Goal: Communication & Community: Ask a question

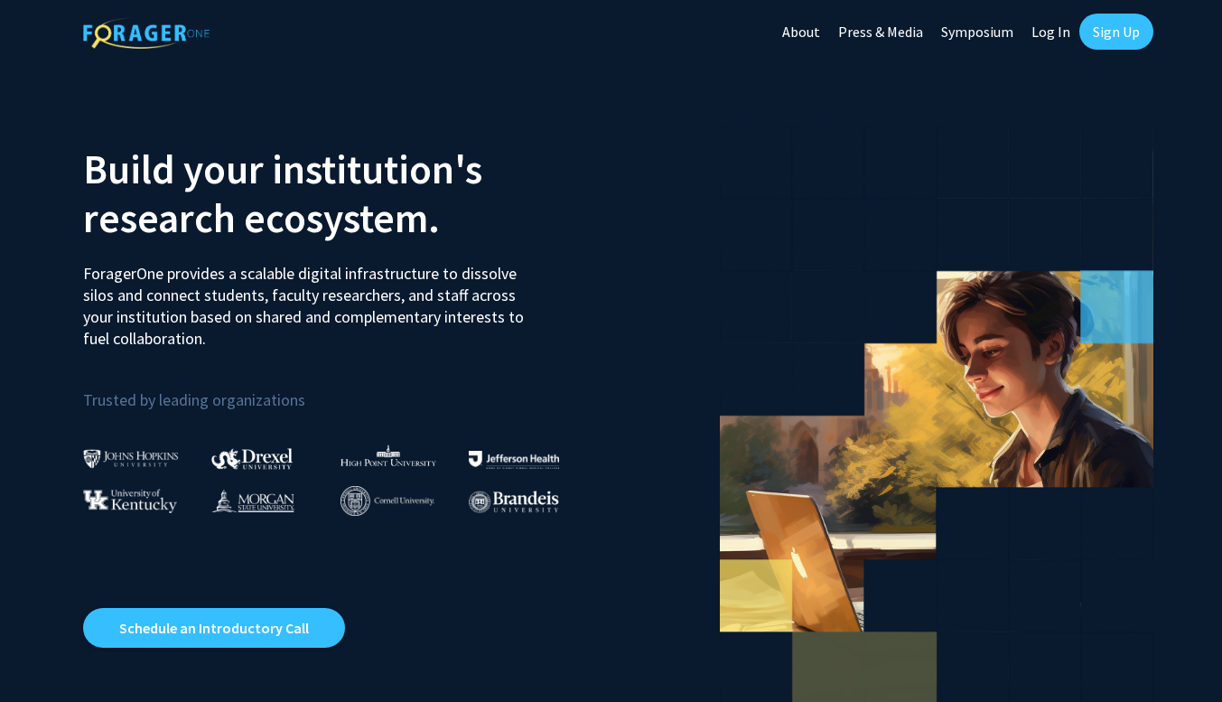
click at [1113, 31] on link "Sign Up" at bounding box center [1116, 32] width 74 height 36
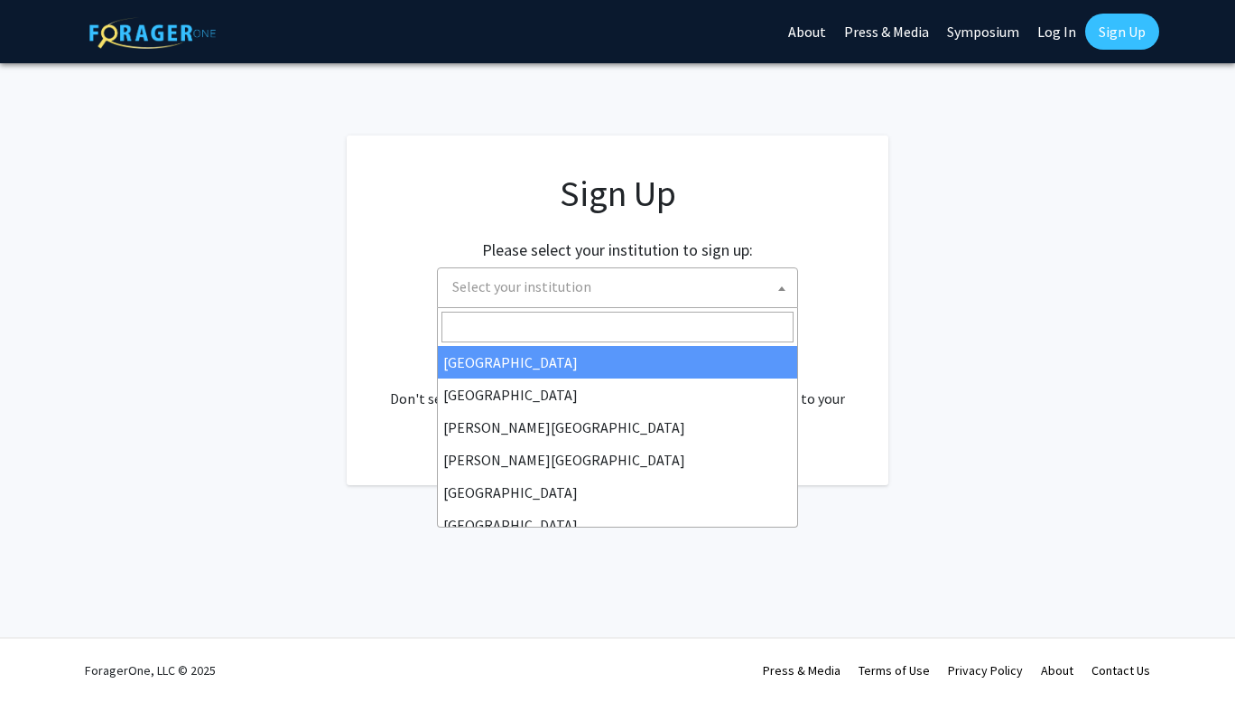
click at [680, 290] on span "Select your institution" at bounding box center [621, 286] width 352 height 37
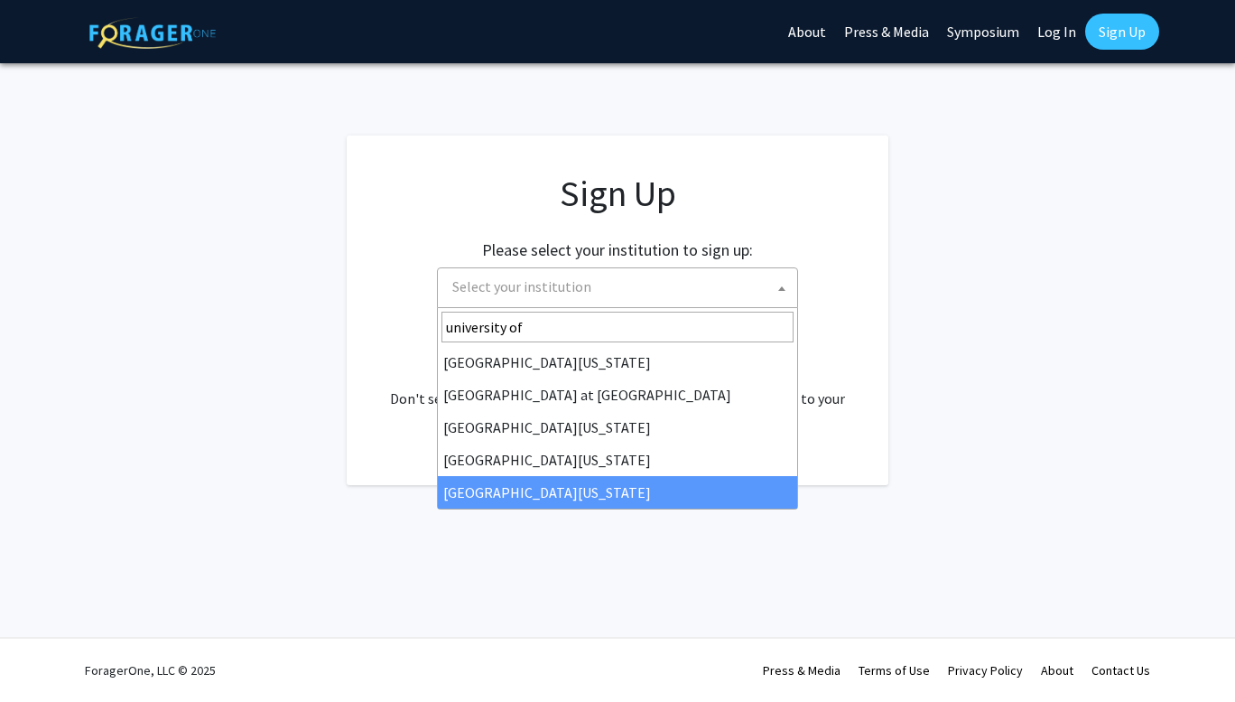
type input "university of"
select select "33"
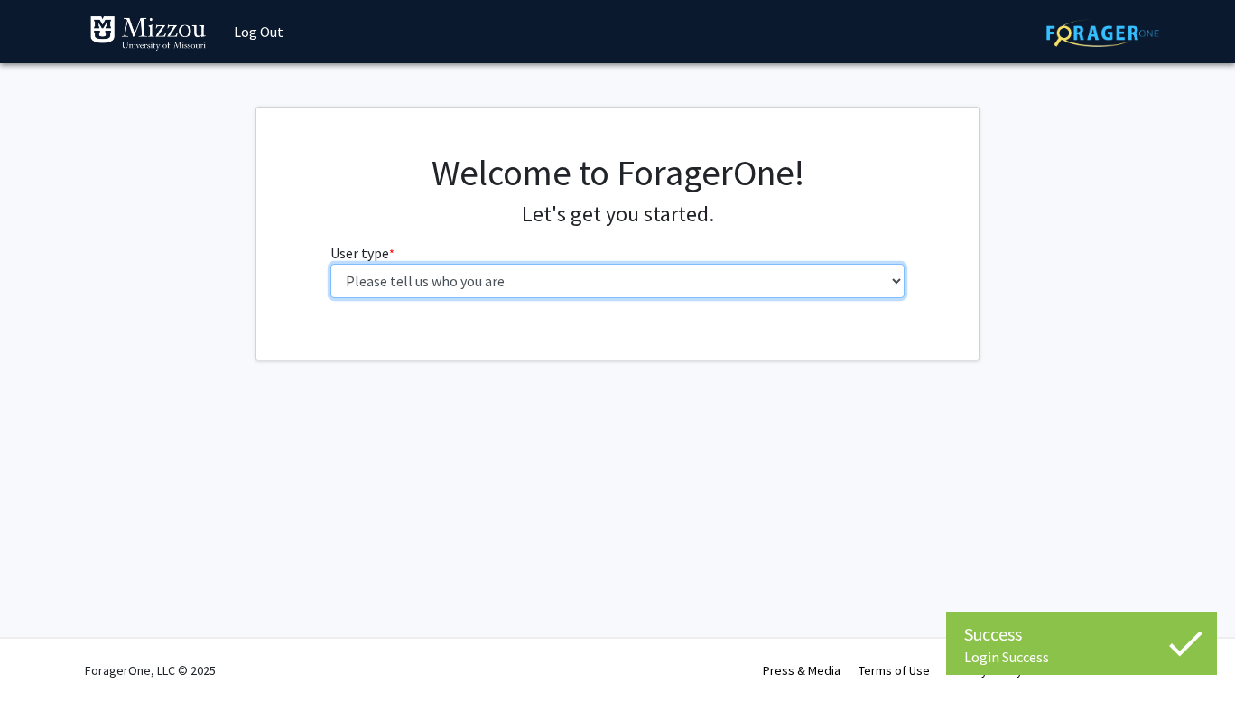
click at [681, 279] on select "Please tell us who you are Undergraduate Student Master's Student Doctoral Cand…" at bounding box center [617, 281] width 575 height 34
select select "1: undergrad"
click at [330, 264] on select "Please tell us who you are Undergraduate Student Master's Student Doctoral Cand…" at bounding box center [617, 281] width 575 height 34
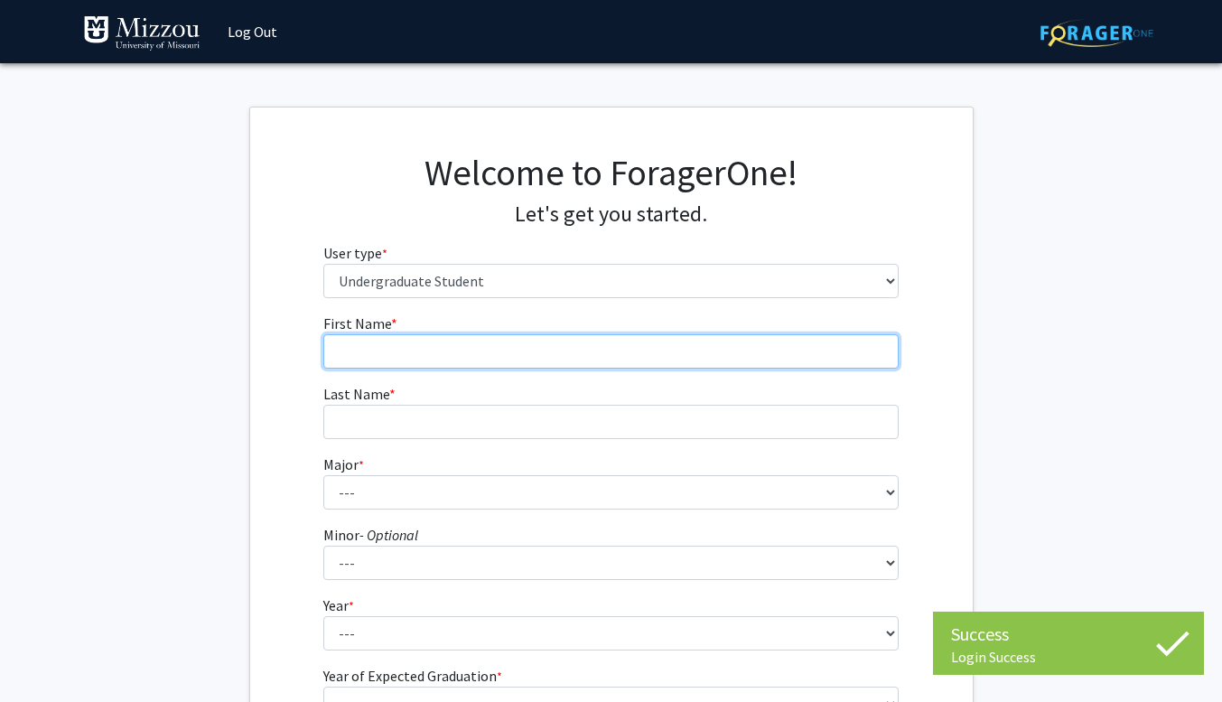
click at [675, 348] on input "First Name * required" at bounding box center [610, 351] width 575 height 34
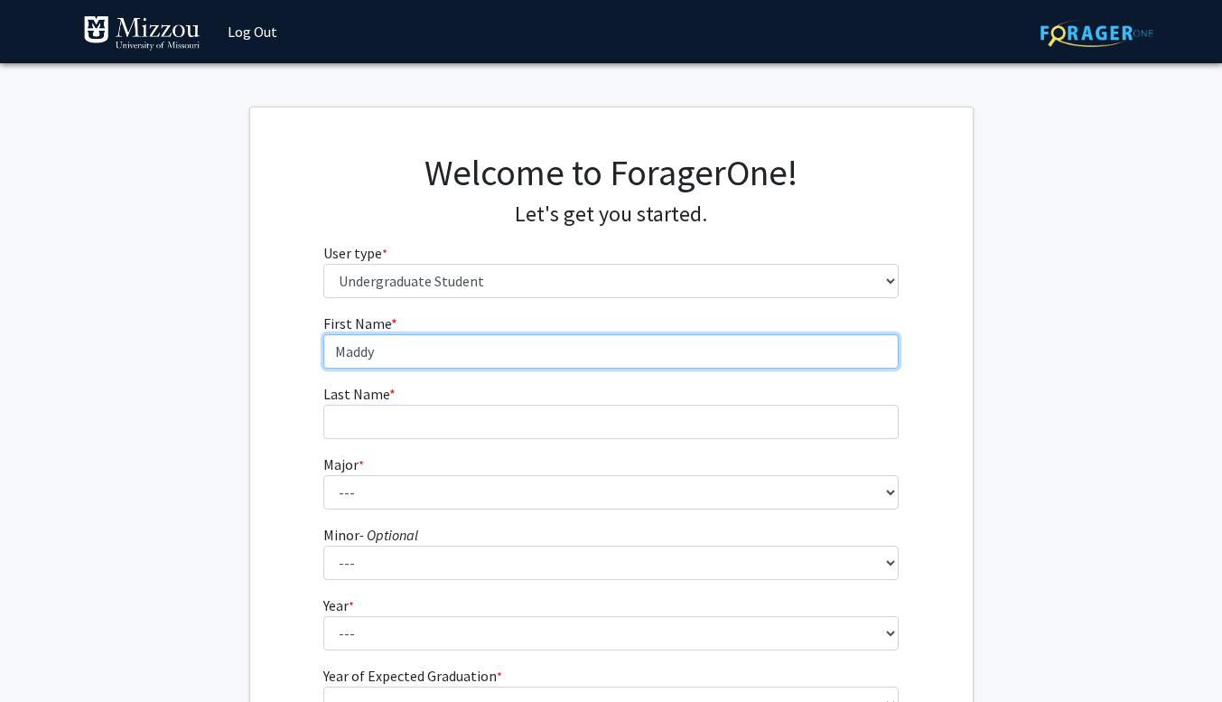
type input "Maddy"
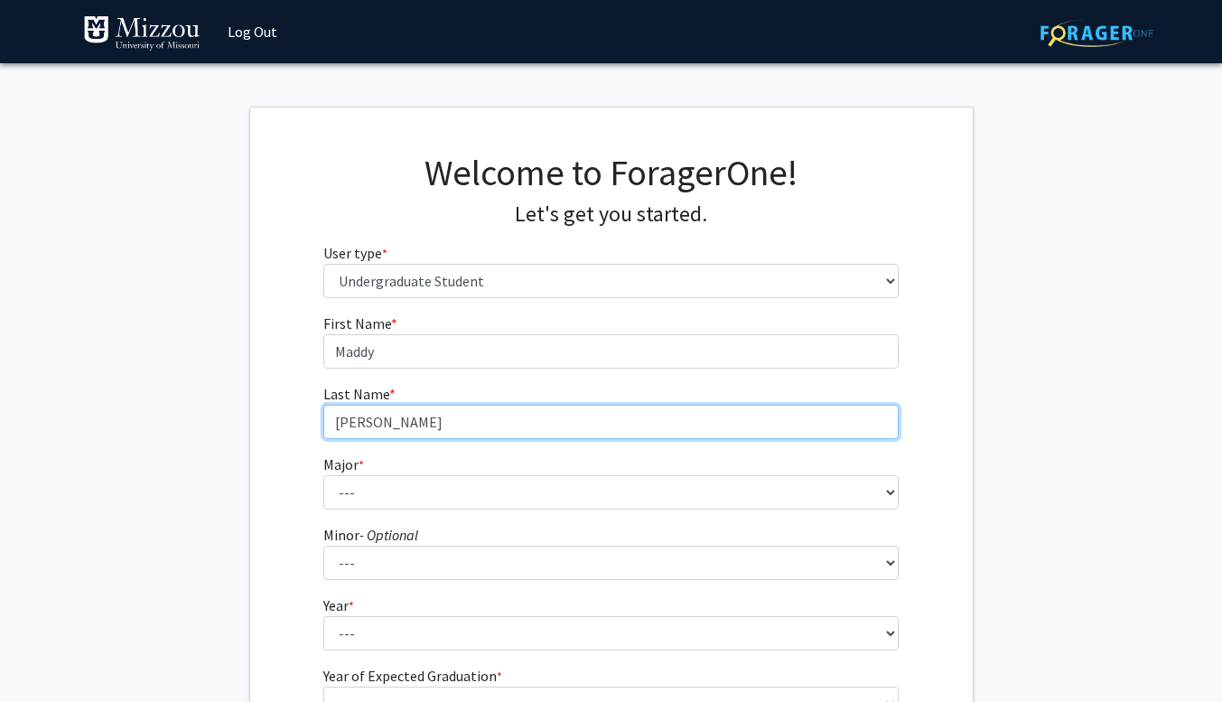
type input "Noblett"
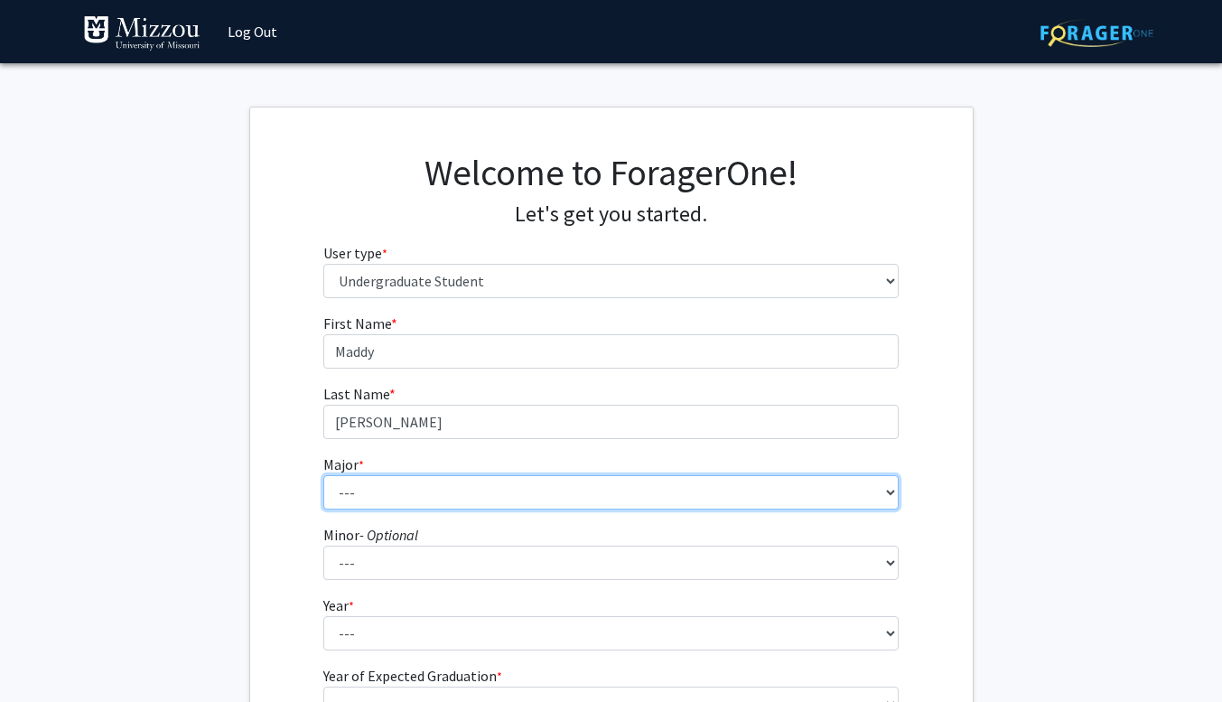
click at [839, 497] on select "--- Agribusiness Management Agricultural Education Agricultural Education: Comm…" at bounding box center [610, 492] width 575 height 34
click at [798, 487] on select "--- Agribusiness Management Agricultural Education Agricultural Education: Comm…" at bounding box center [610, 492] width 575 height 34
click at [793, 489] on select "--- Agribusiness Management Agricultural Education Agricultural Education: Comm…" at bounding box center [610, 492] width 575 height 34
click at [323, 475] on select "--- Agribusiness Management Agricultural Education Agricultural Education: Comm…" at bounding box center [610, 492] width 575 height 34
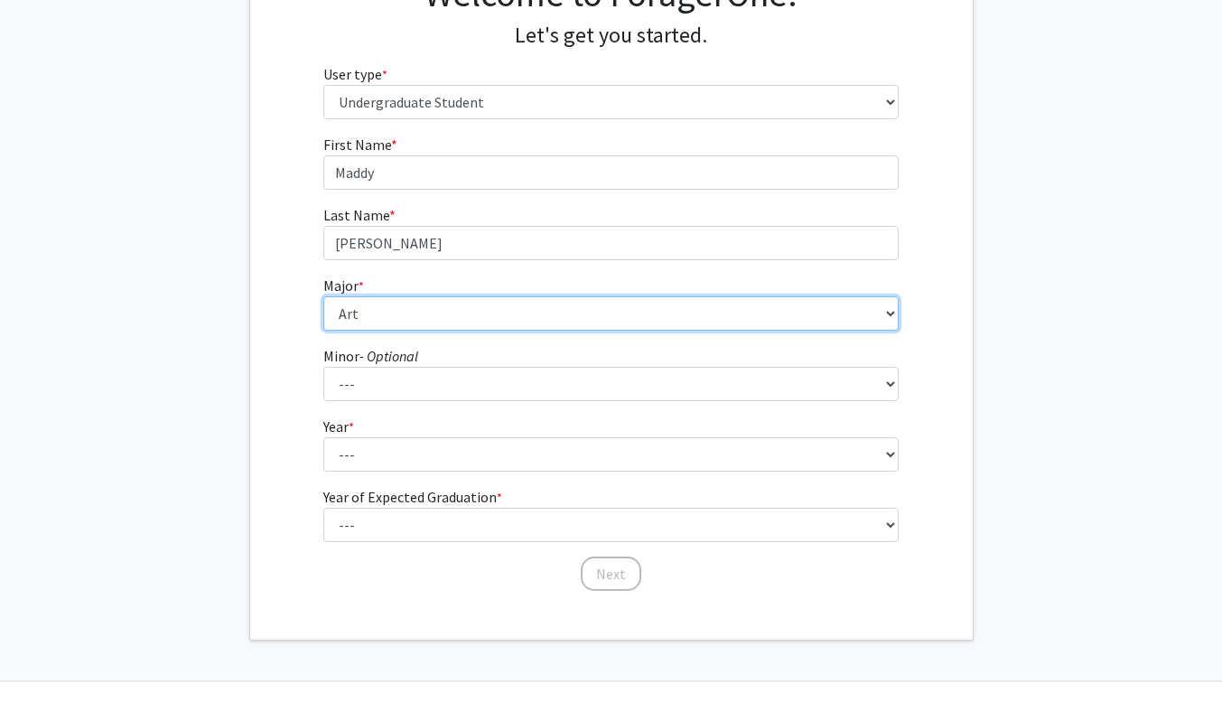
scroll to position [181, 0]
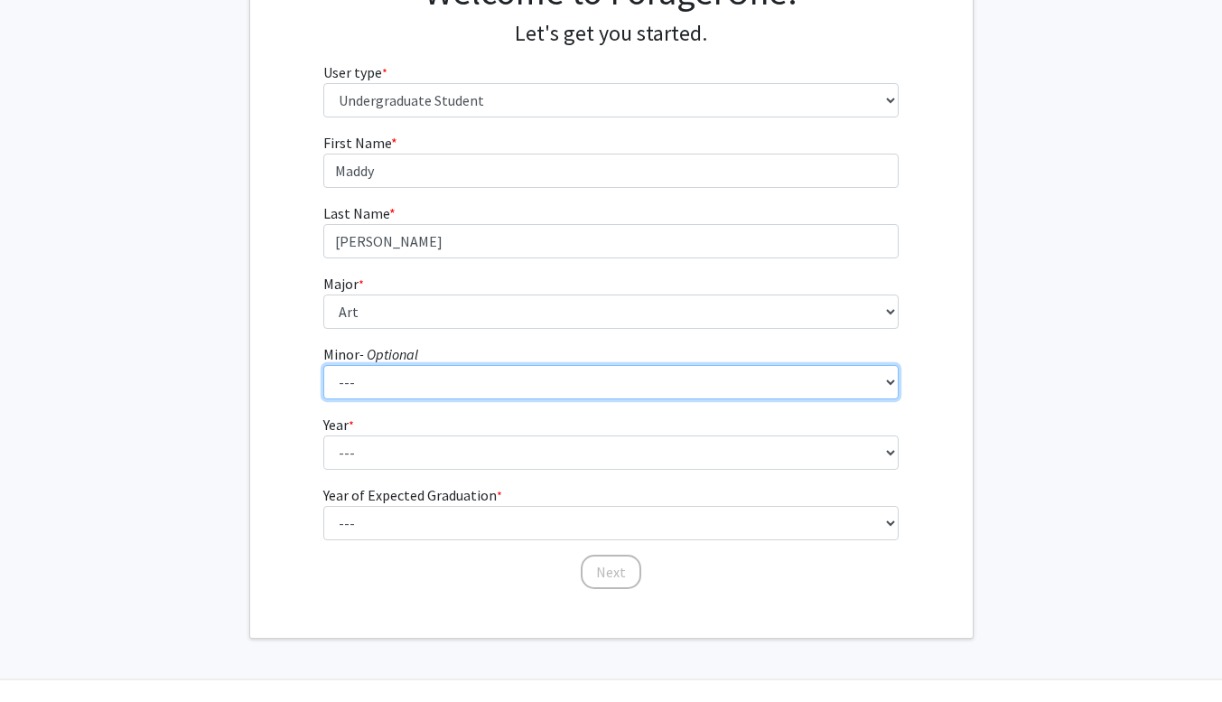
click at [552, 370] on select "--- Accountancy Aerospace Engineering Aerospace Studies Agribusiness Management…" at bounding box center [610, 382] width 575 height 34
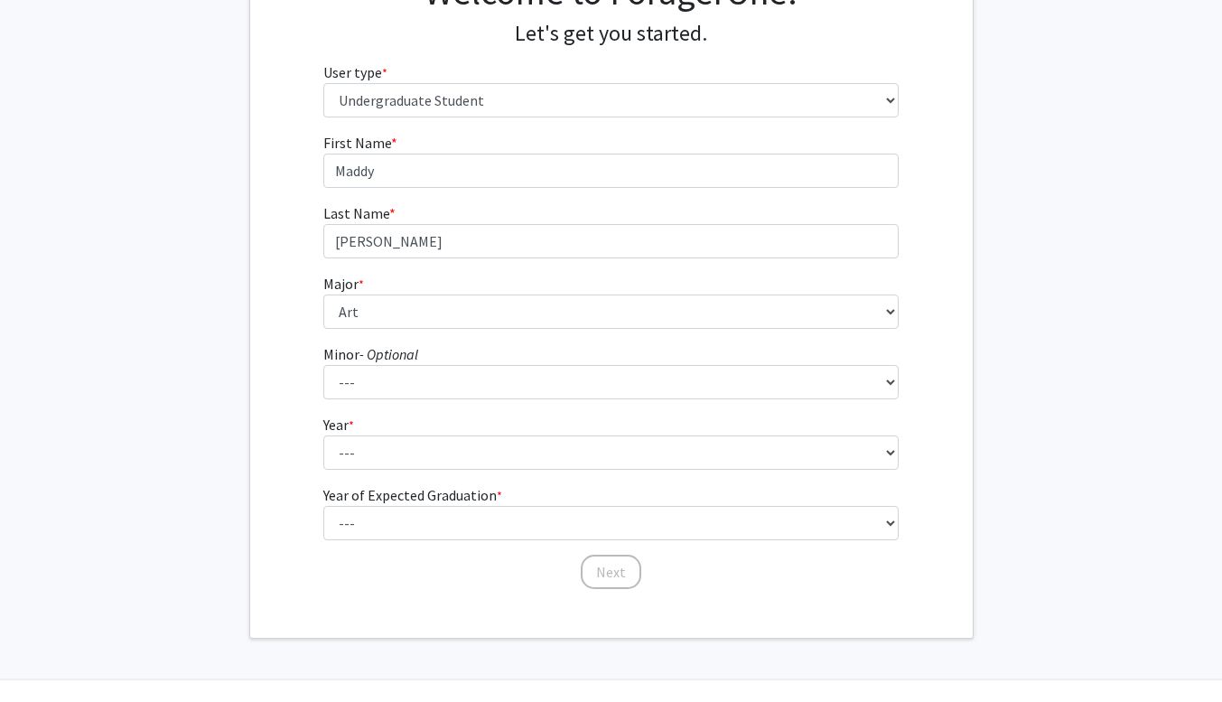
drag, startPoint x: 1021, startPoint y: 333, endPoint x: 1009, endPoint y: 336, distance: 12.9
click at [1021, 333] on fg-get-started "Welcome to ForagerOne! Let's get you started. User type * required Please tell …" at bounding box center [611, 282] width 1222 height 712
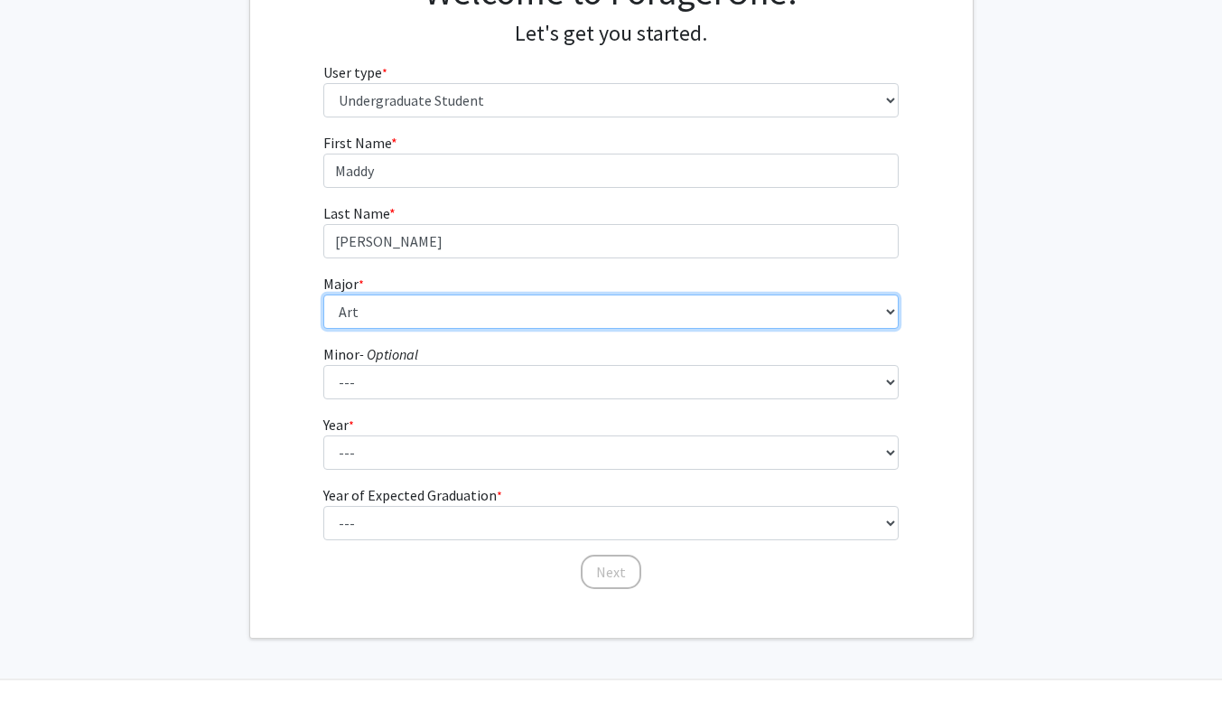
click at [759, 318] on select "--- Agribusiness Management Agricultural Education Agricultural Education: Comm…" at bounding box center [610, 311] width 575 height 34
select select "135: 2628"
click at [323, 294] on select "--- Agribusiness Management Agricultural Education Agricultural Education: Comm…" at bounding box center [610, 311] width 575 height 34
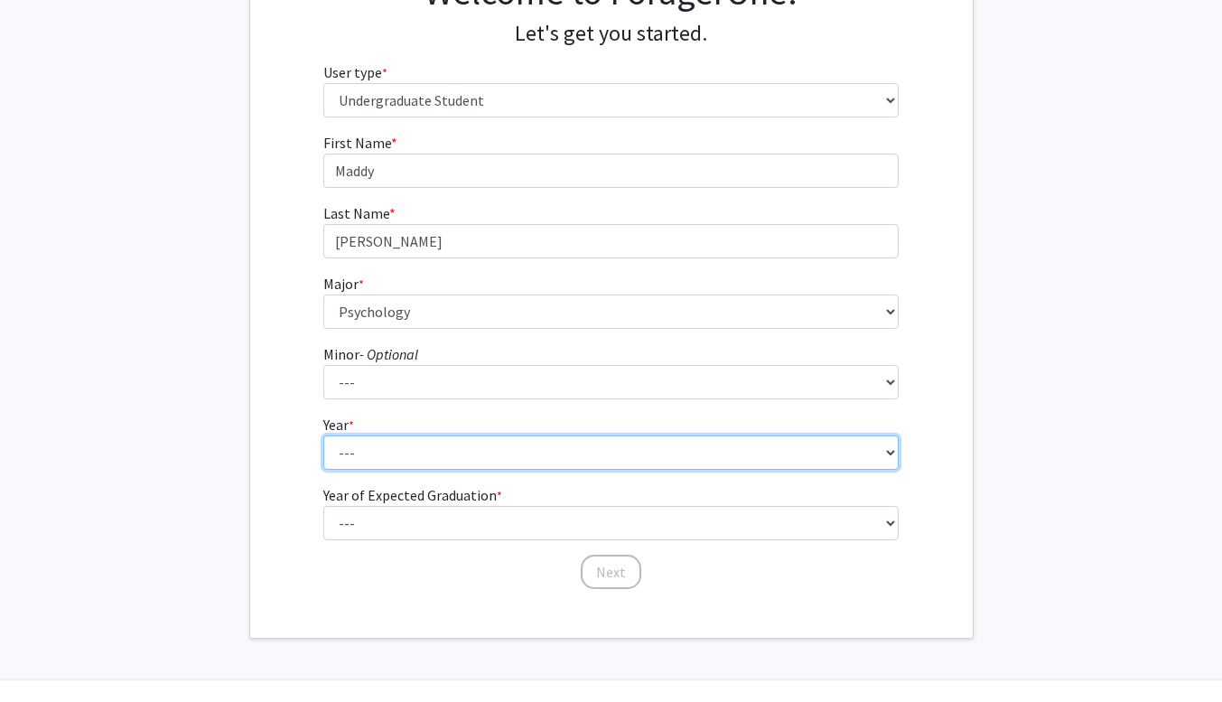
click at [472, 459] on select "--- First-year Sophomore Junior Senior Postbaccalaureate Certificate" at bounding box center [610, 452] width 575 height 34
select select "4: senior"
click at [323, 435] on select "--- First-year Sophomore Junior Senior Postbaccalaureate Certificate" at bounding box center [610, 452] width 575 height 34
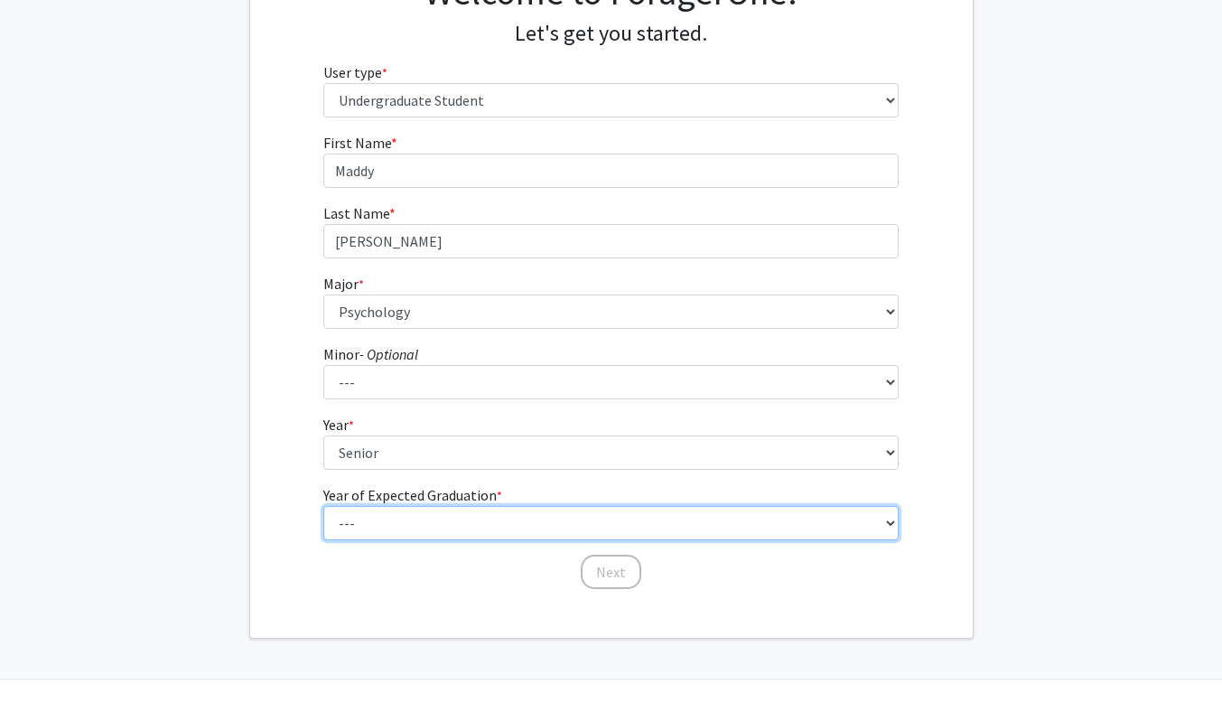
click at [459, 526] on select "--- 2025 2026 2027 2028 2029 2030 2031 2032 2033 2034" at bounding box center [610, 523] width 575 height 34
click at [414, 529] on select "--- 2025 2026 2027 2028 2029 2030 2031 2032 2033 2034" at bounding box center [610, 523] width 575 height 34
click at [416, 525] on select "--- 2025 2026 2027 2028 2029 2030 2031 2032 2033 2034" at bounding box center [610, 523] width 575 height 34
select select "2: 2026"
click at [323, 506] on select "--- 2025 2026 2027 2028 2029 2030 2031 2032 2033 2034" at bounding box center [610, 523] width 575 height 34
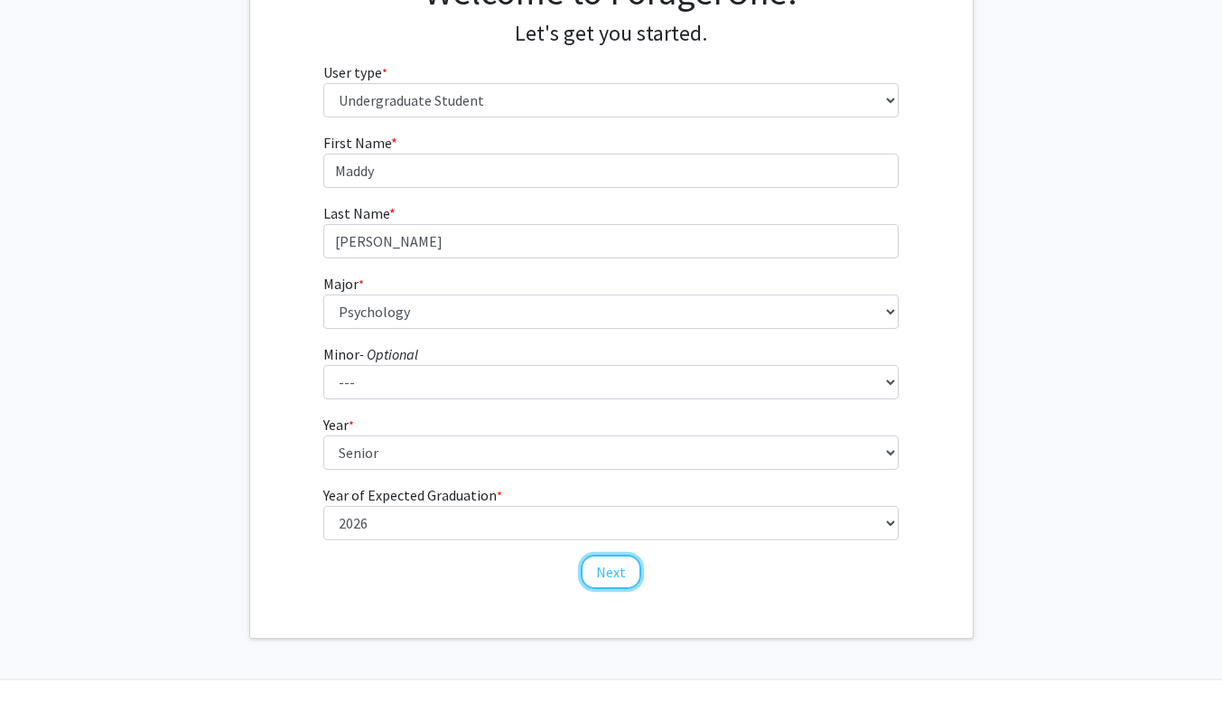
click at [599, 568] on button "Next" at bounding box center [611, 571] width 61 height 34
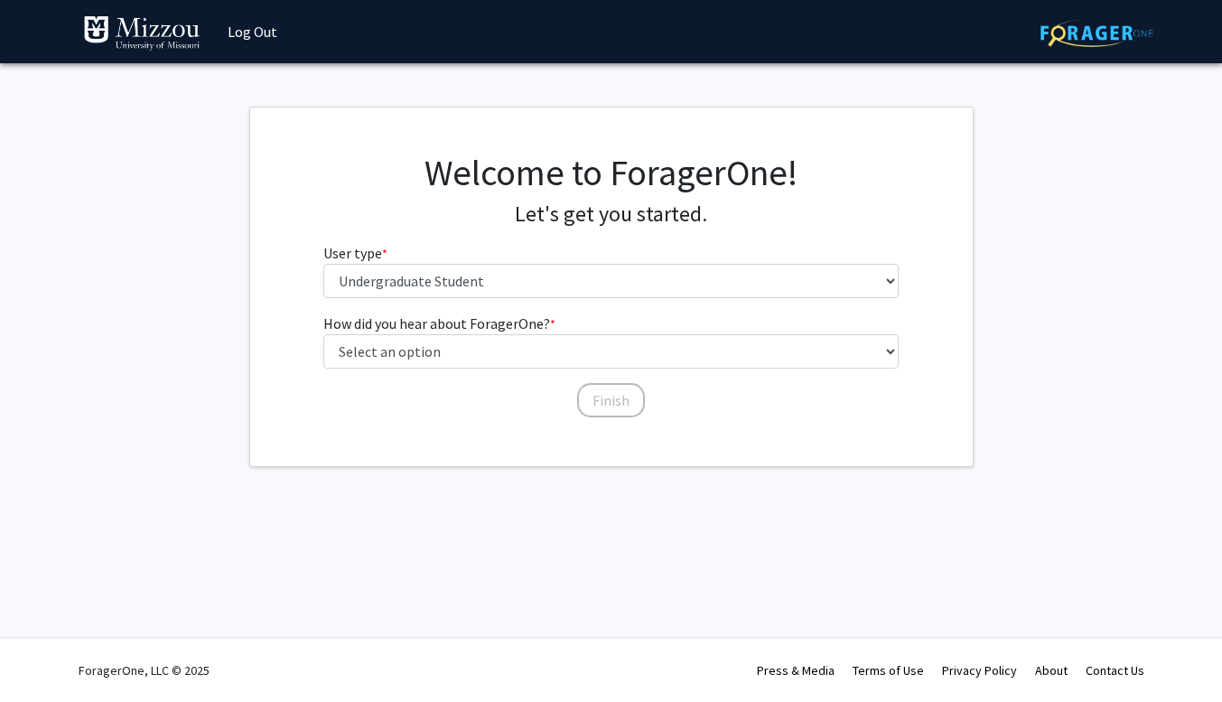
scroll to position [0, 0]
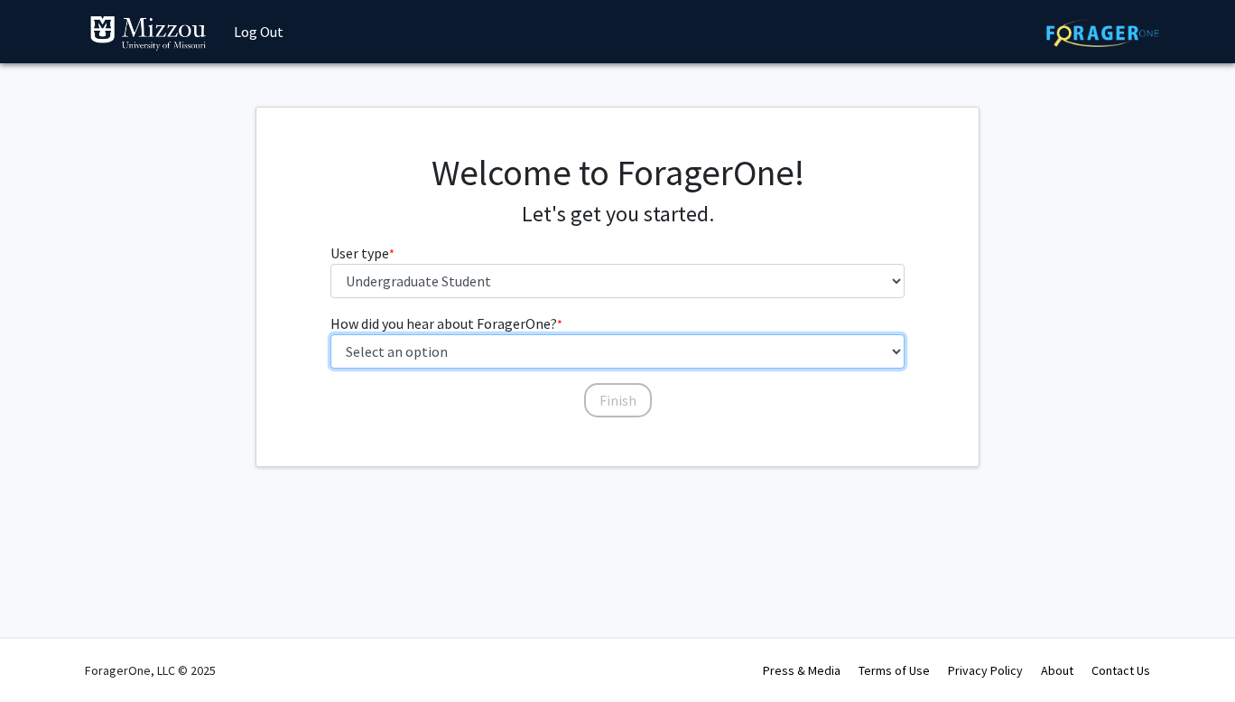
click at [551, 348] on select "Select an option Peer/student recommendation Faculty/staff recommendation Unive…" at bounding box center [617, 351] width 575 height 34
select select "2: faculty_recommendation"
click at [330, 334] on select "Select an option Peer/student recommendation Faculty/staff recommendation Unive…" at bounding box center [617, 351] width 575 height 34
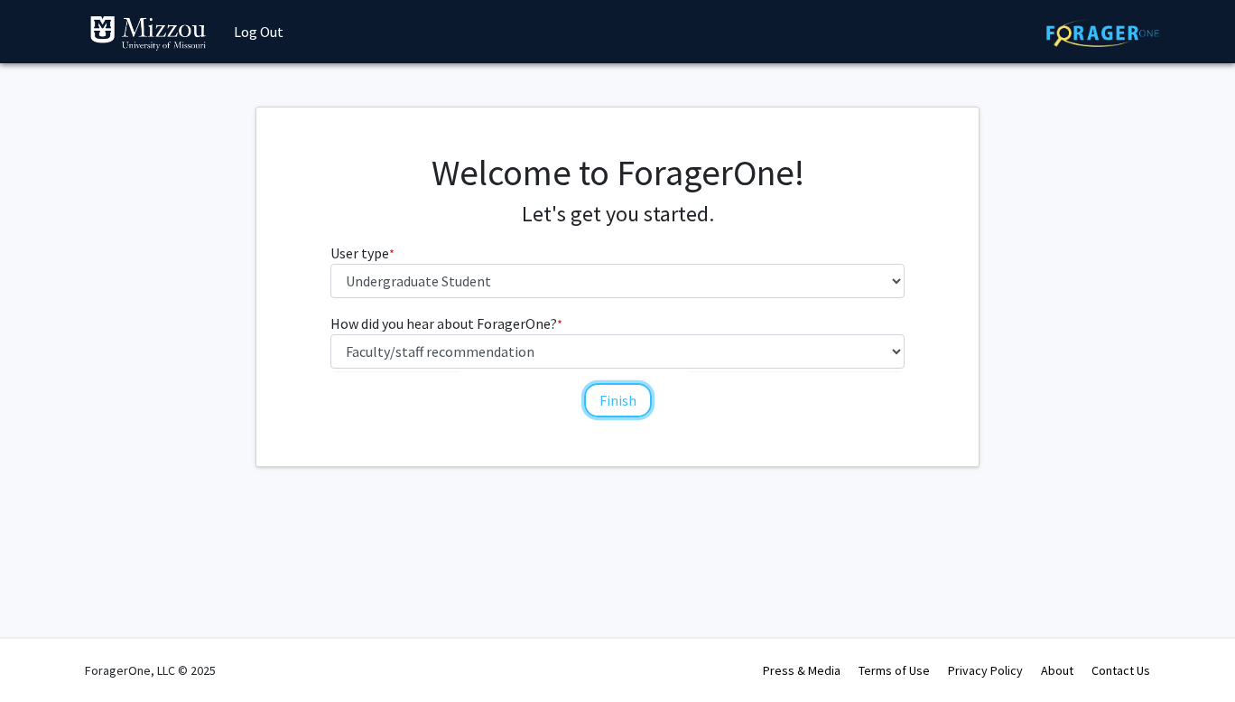
click at [617, 409] on button "Finish" at bounding box center [618, 400] width 68 height 34
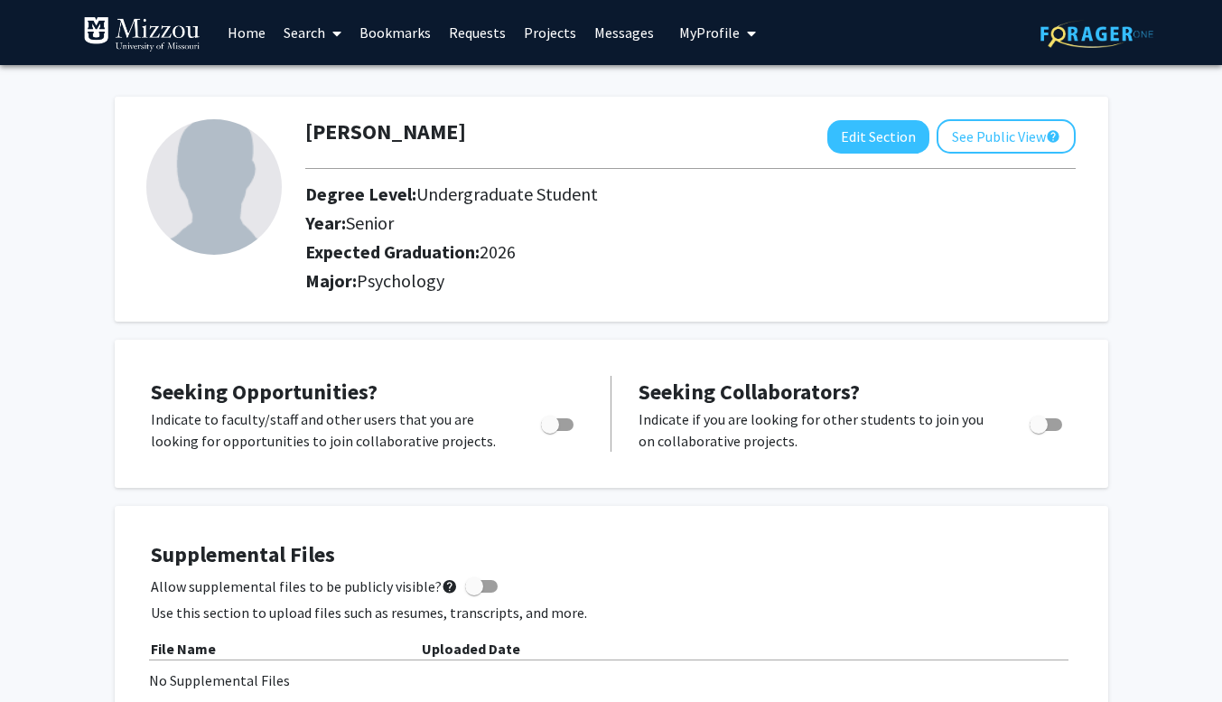
click at [298, 29] on link "Search" at bounding box center [313, 32] width 76 height 63
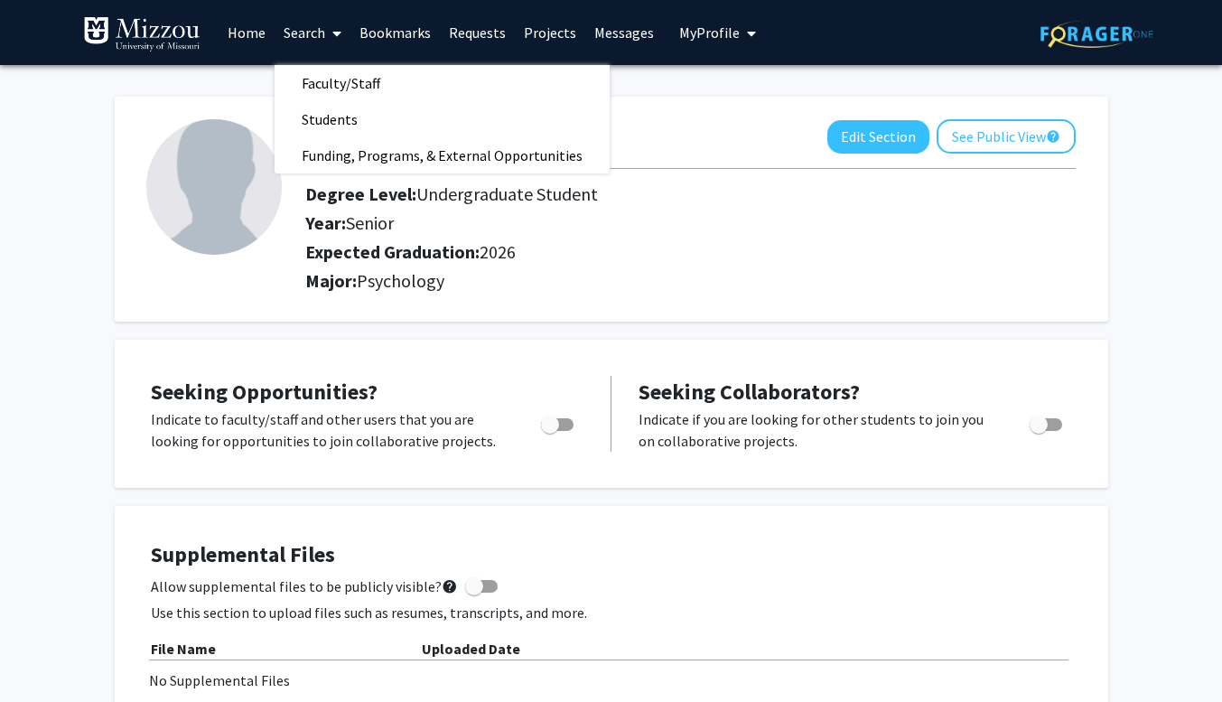
click at [325, 74] on span "Faculty/Staff" at bounding box center [341, 83] width 133 height 36
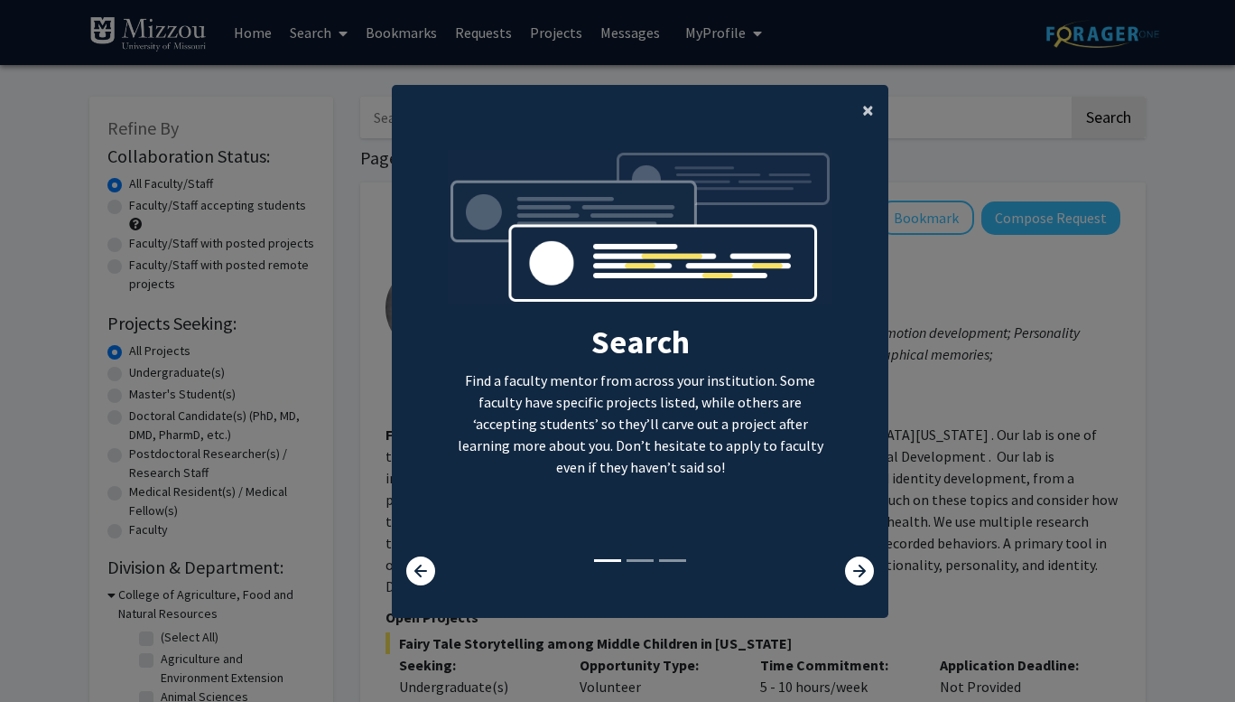
click at [862, 113] on span "×" at bounding box center [868, 110] width 12 height 28
click at [863, 150] on div "Search Find a faculty mentor from across your institution. Some faculty have sp…" at bounding box center [640, 353] width 495 height 406
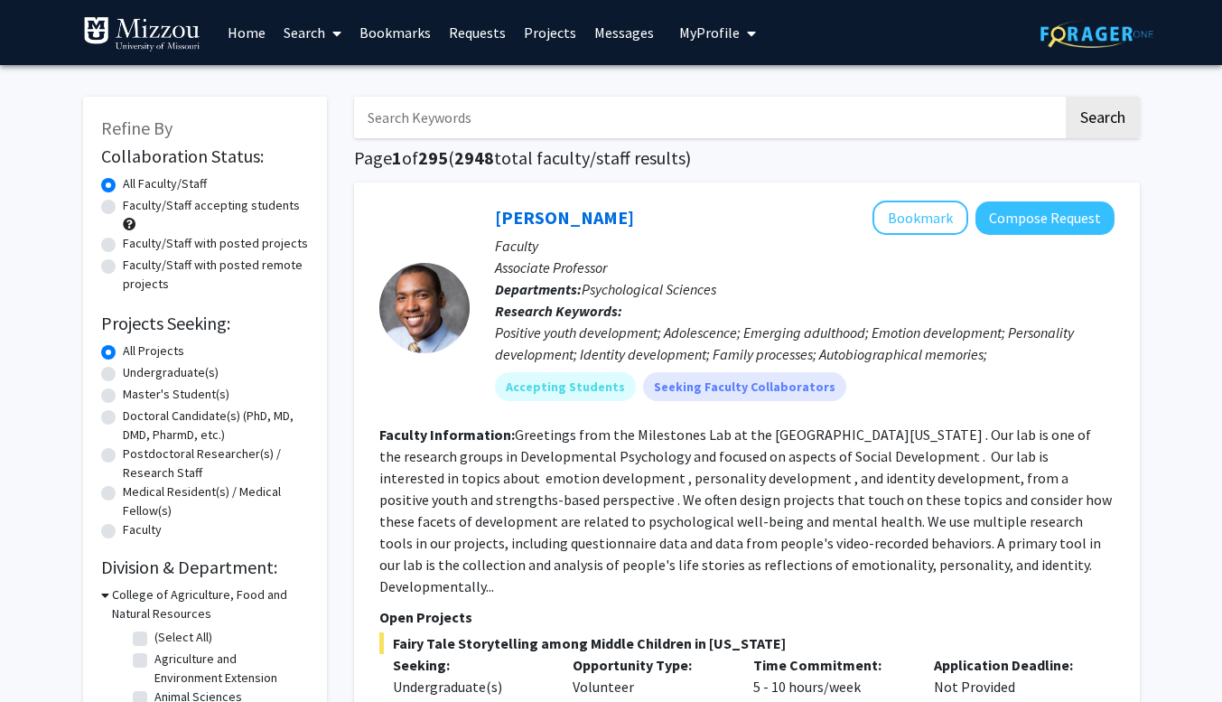
click at [712, 125] on input "Search Keywords" at bounding box center [708, 118] width 709 height 42
type input "Ellis-Kalton"
click at [1066, 97] on button "Search" at bounding box center [1103, 118] width 74 height 42
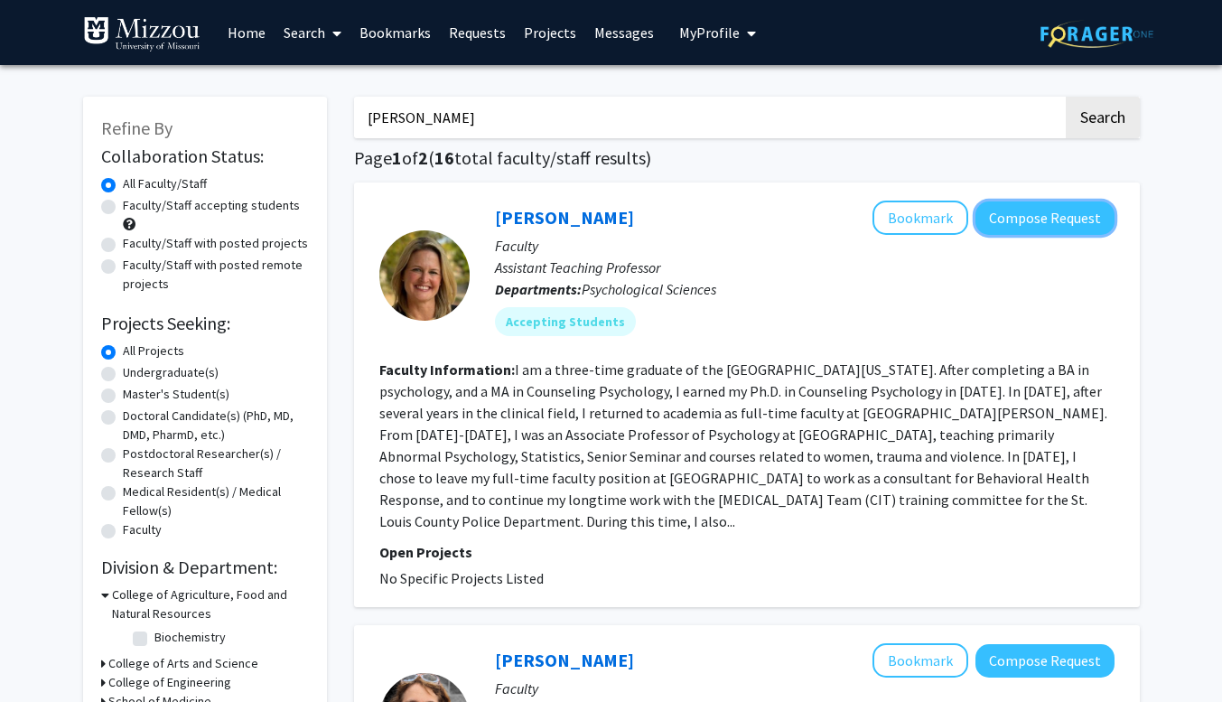
click at [1010, 219] on button "Compose Request" at bounding box center [1044, 217] width 139 height 33
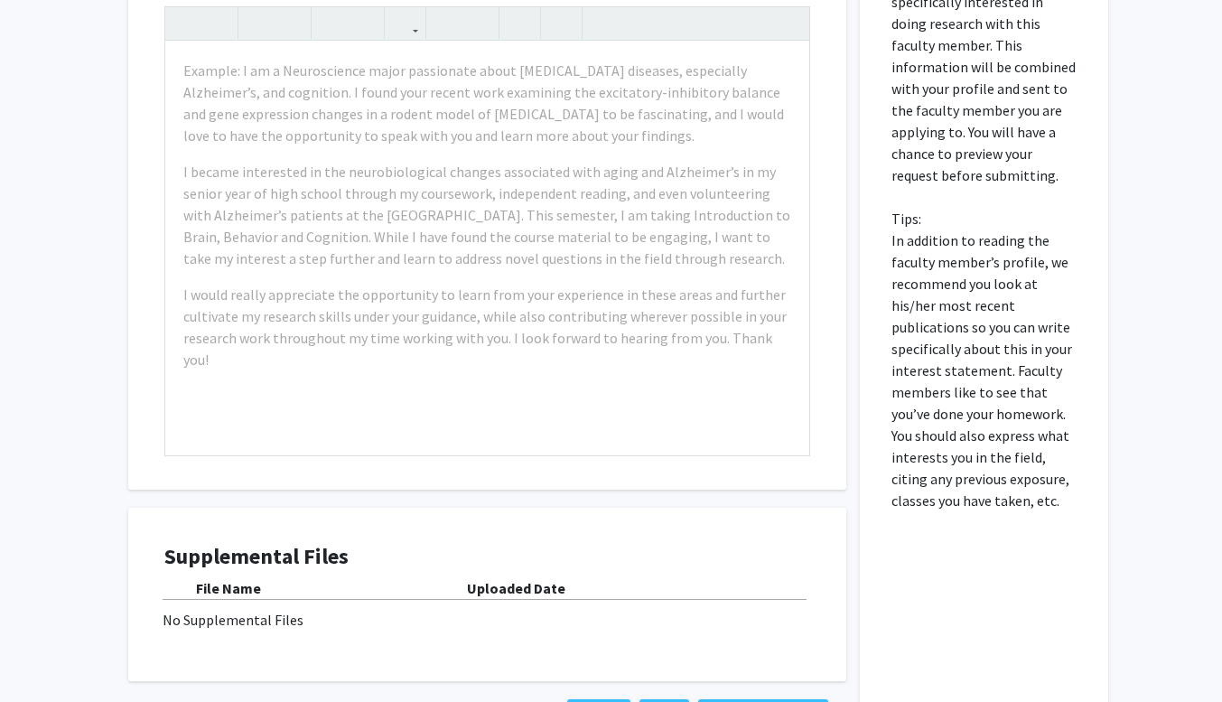
scroll to position [326, 0]
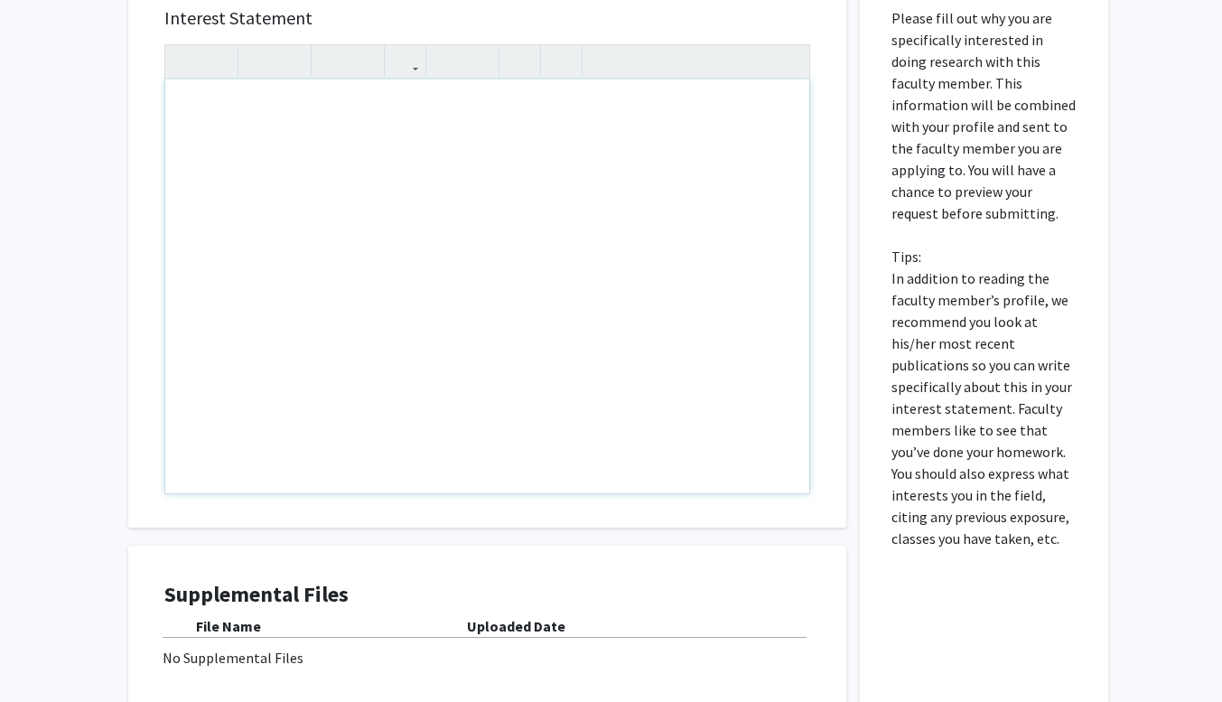
drag, startPoint x: 782, startPoint y: 384, endPoint x: 543, endPoint y: 358, distance: 240.7
click at [316, 129] on div "Note to users with screen readers: Please press Alt+0 or Option+0 to deactivate…" at bounding box center [487, 286] width 644 height 414
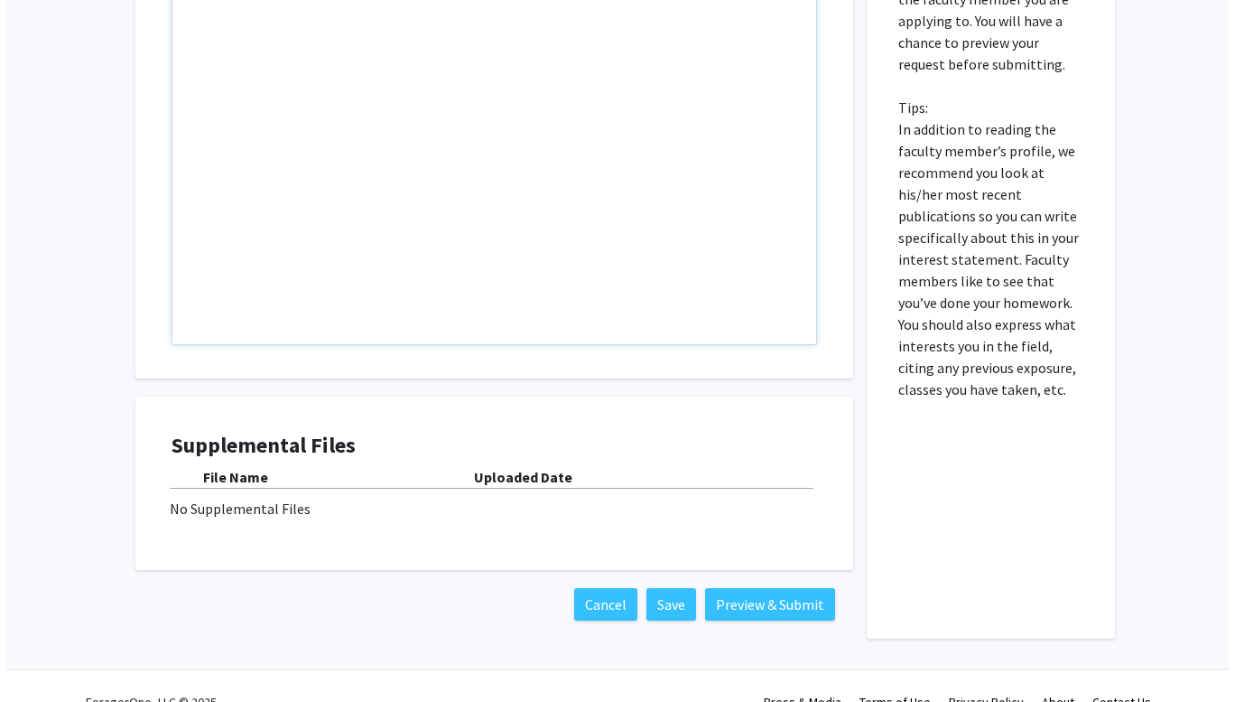
scroll to position [507, 0]
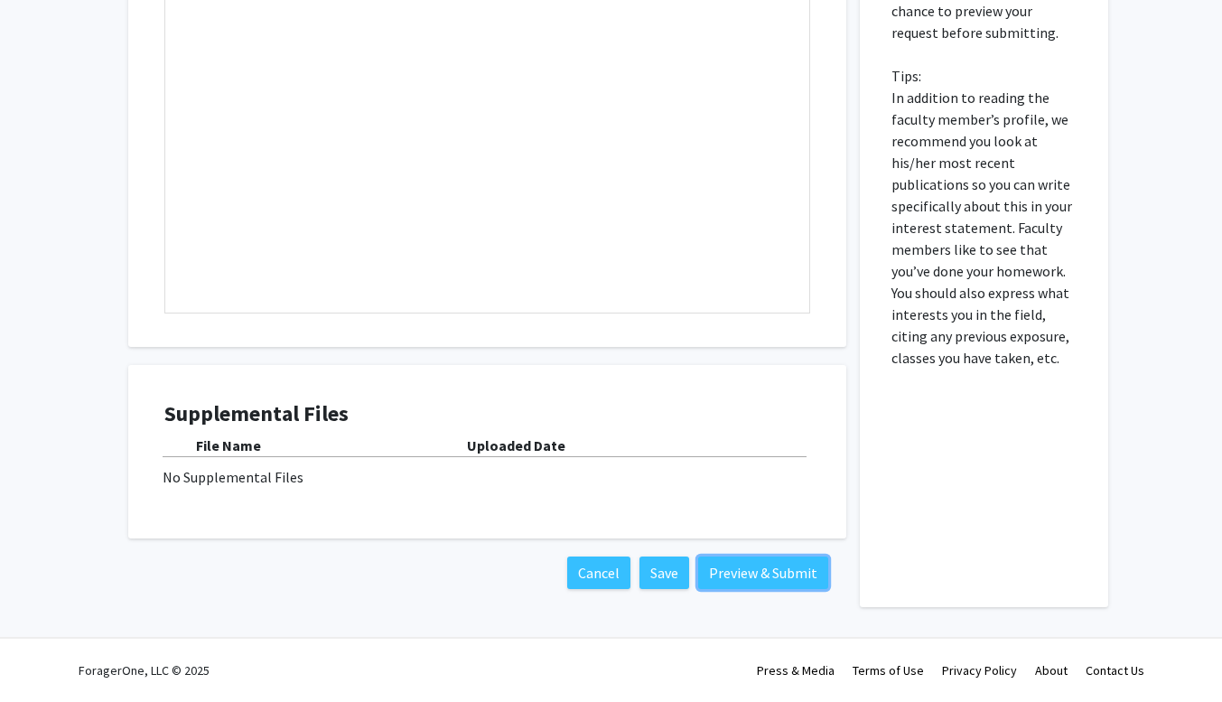
click at [714, 581] on button "Preview & Submit" at bounding box center [763, 572] width 130 height 33
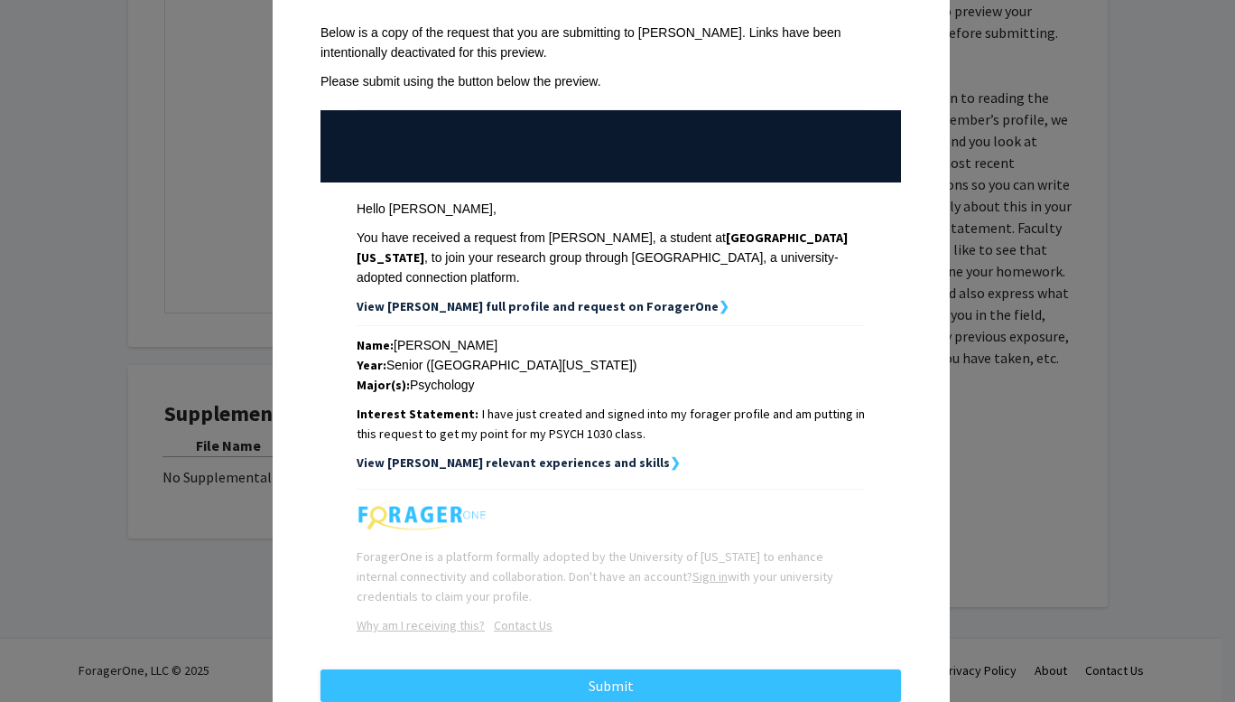
scroll to position [137, 0]
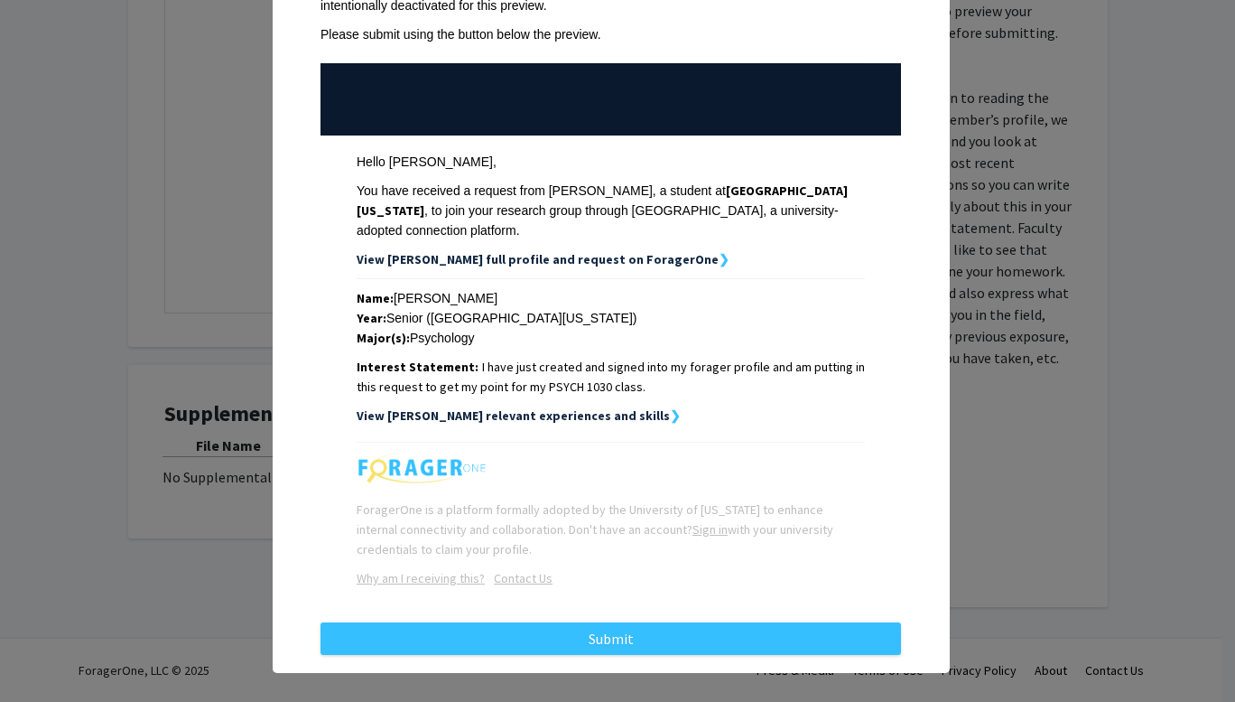
click at [471, 369] on span "I have just created and signed into my forager profile and am putting in this r…" at bounding box center [611, 376] width 508 height 36
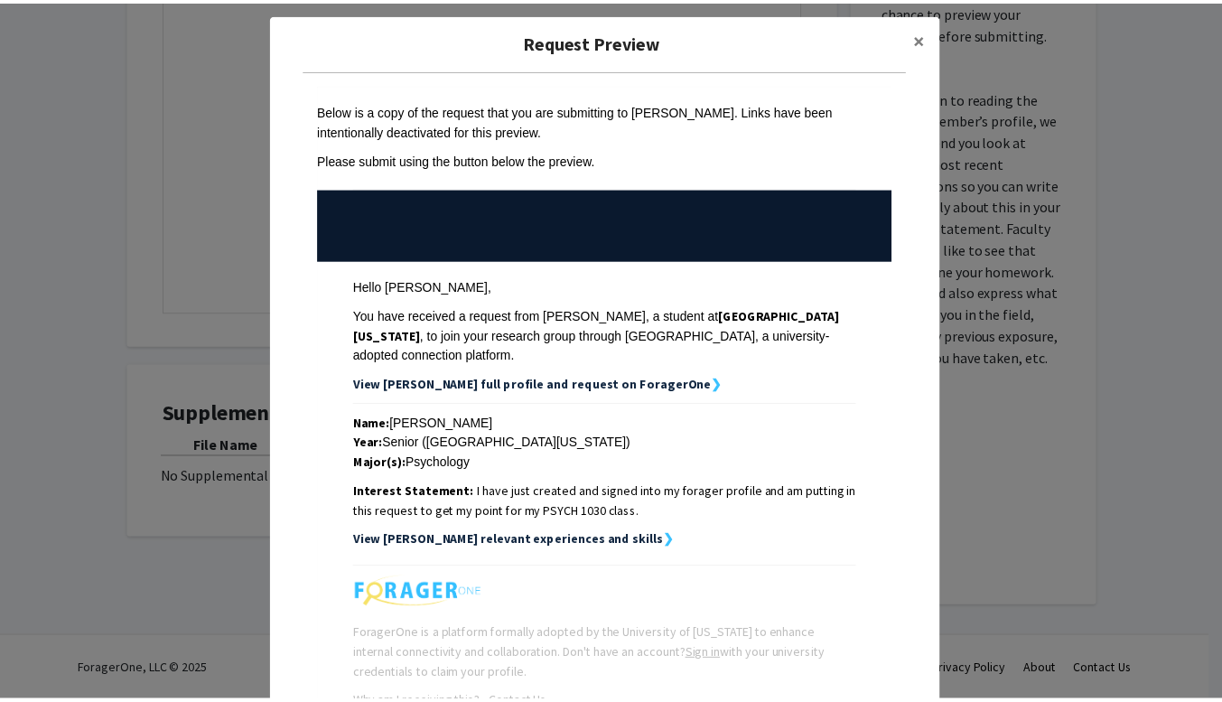
scroll to position [0, 0]
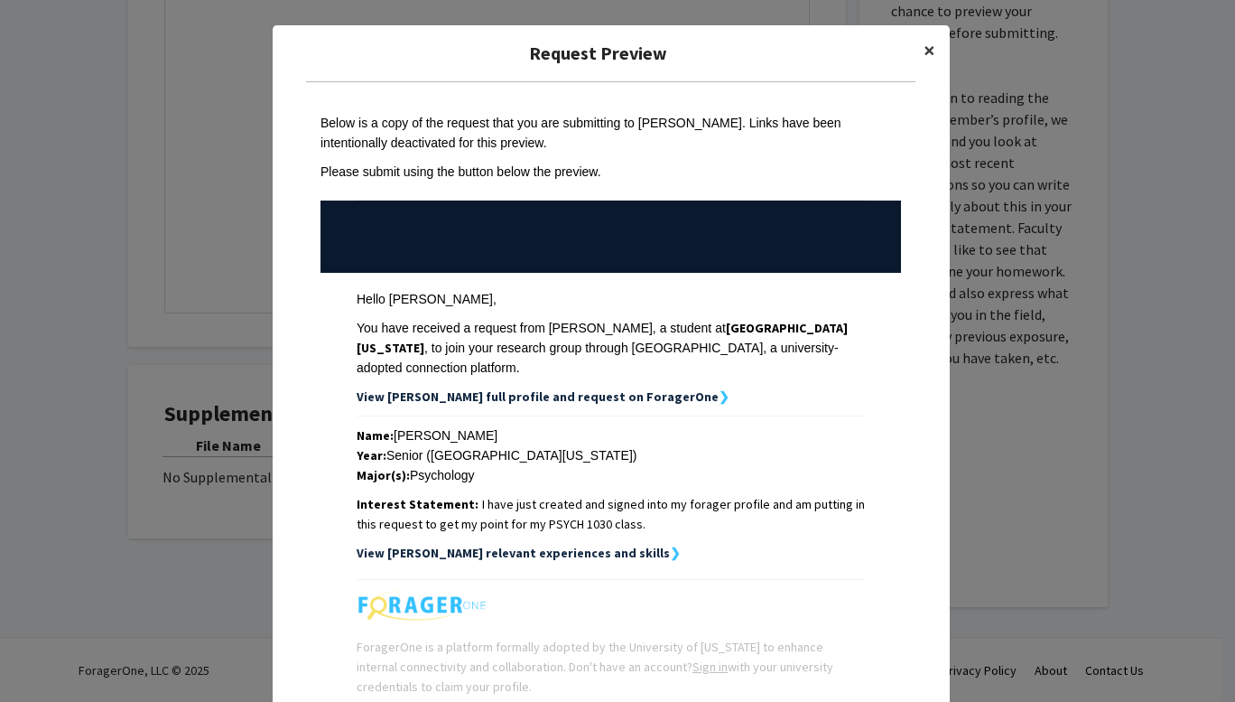
click at [916, 43] on button "×" at bounding box center [929, 50] width 41 height 51
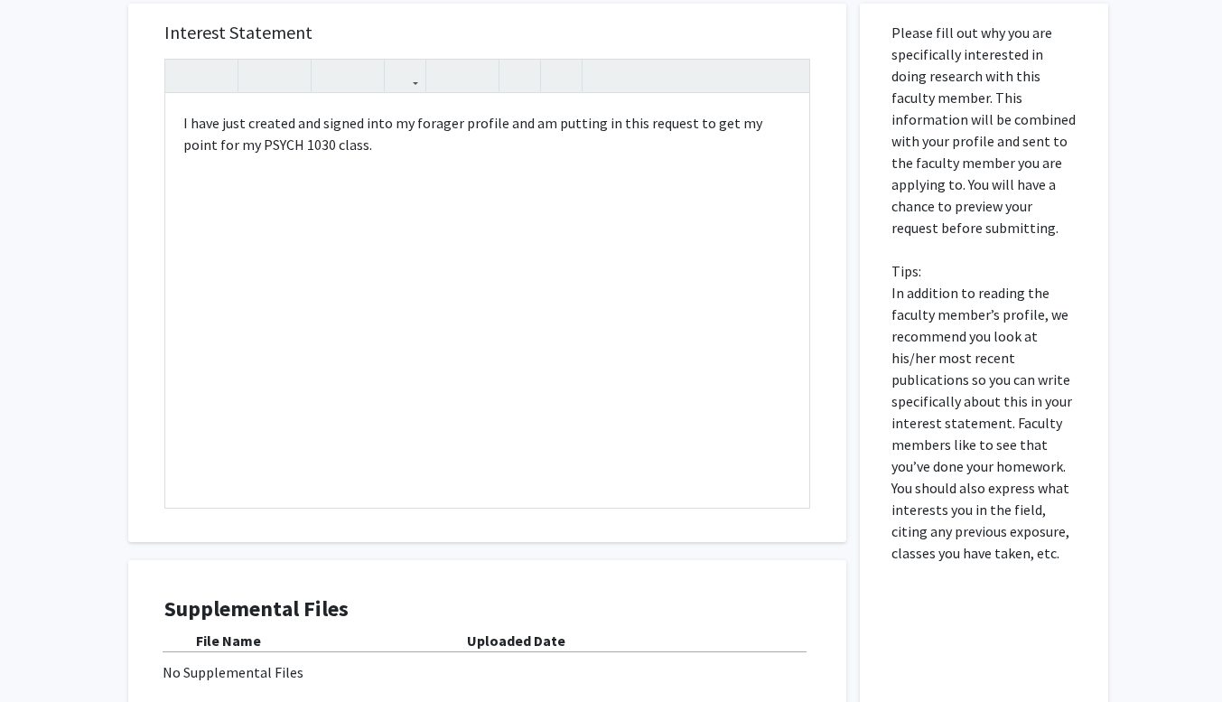
scroll to position [236, 0]
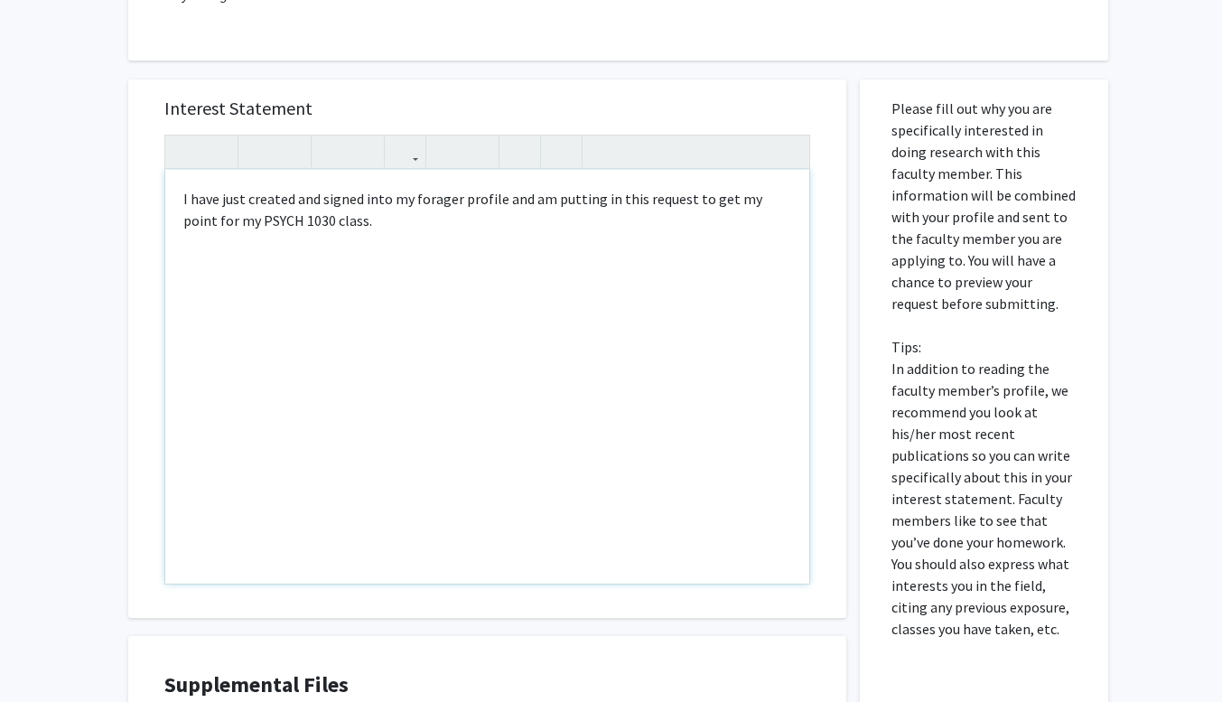
click at [773, 202] on div "I have just created and signed into my forager profile and am putting in this r…" at bounding box center [487, 377] width 644 height 414
type textarea "I have just created and signed into my forager profile and am putting in this r…"
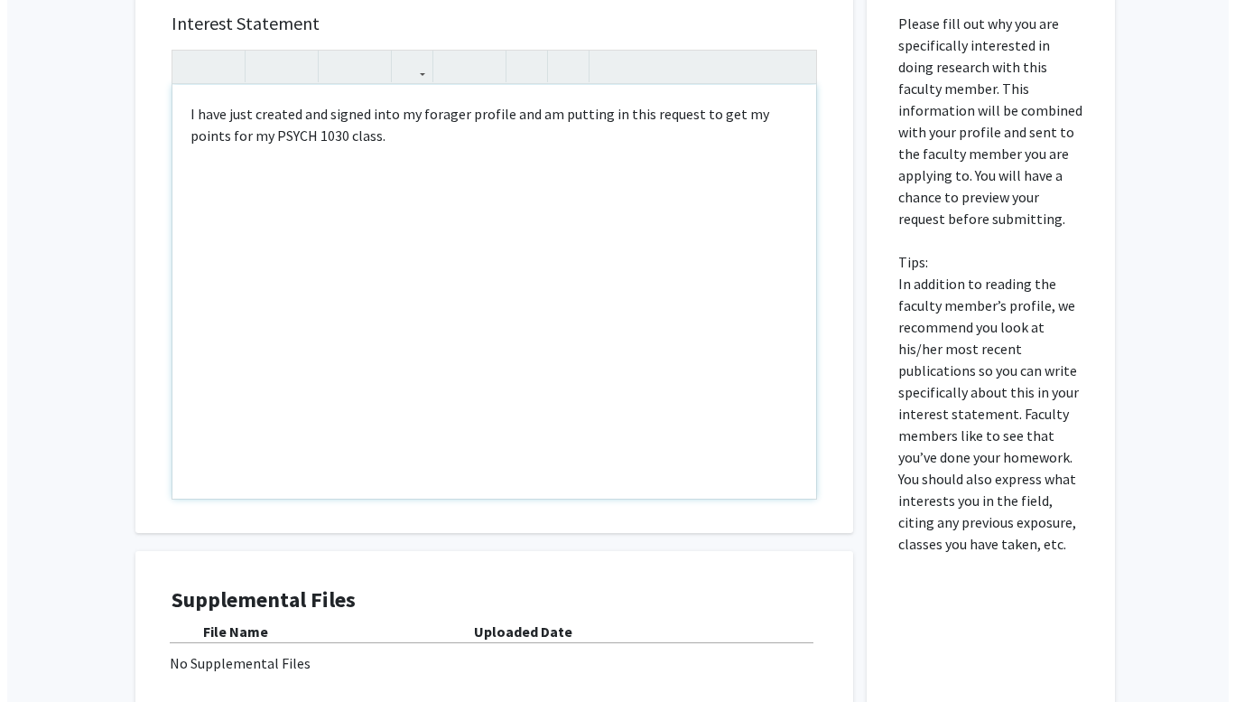
scroll to position [507, 0]
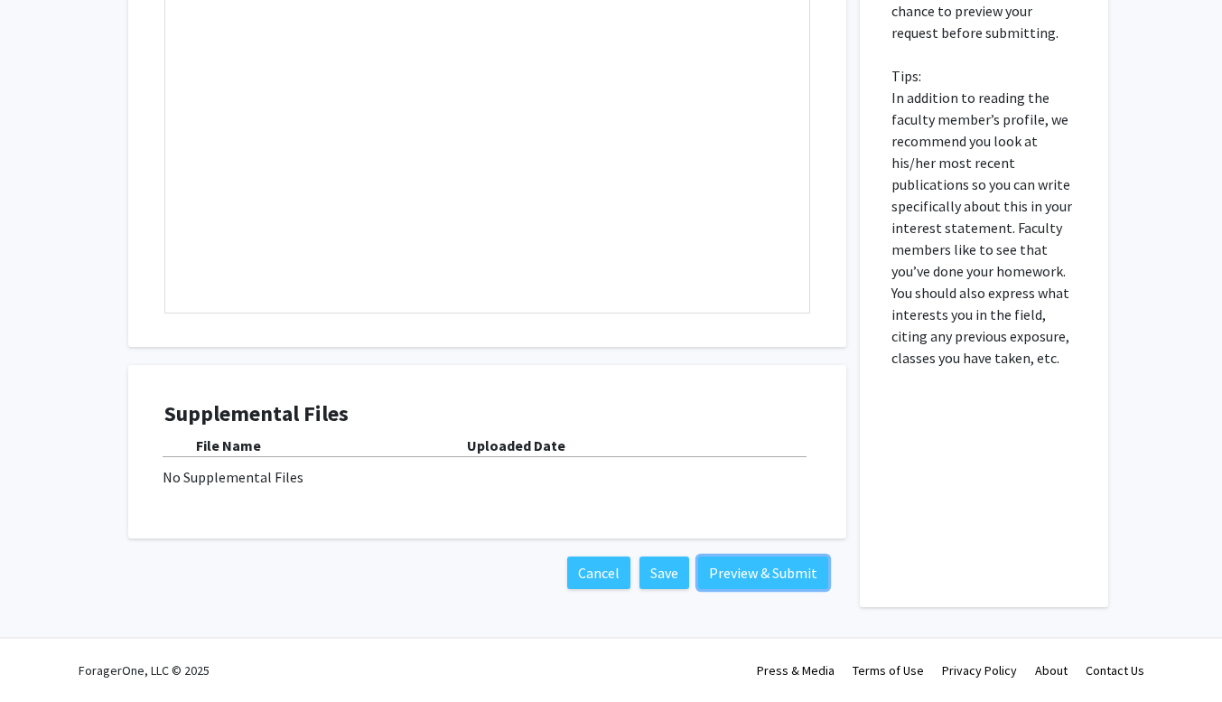
click at [769, 567] on button "Preview & Submit" at bounding box center [763, 572] width 130 height 33
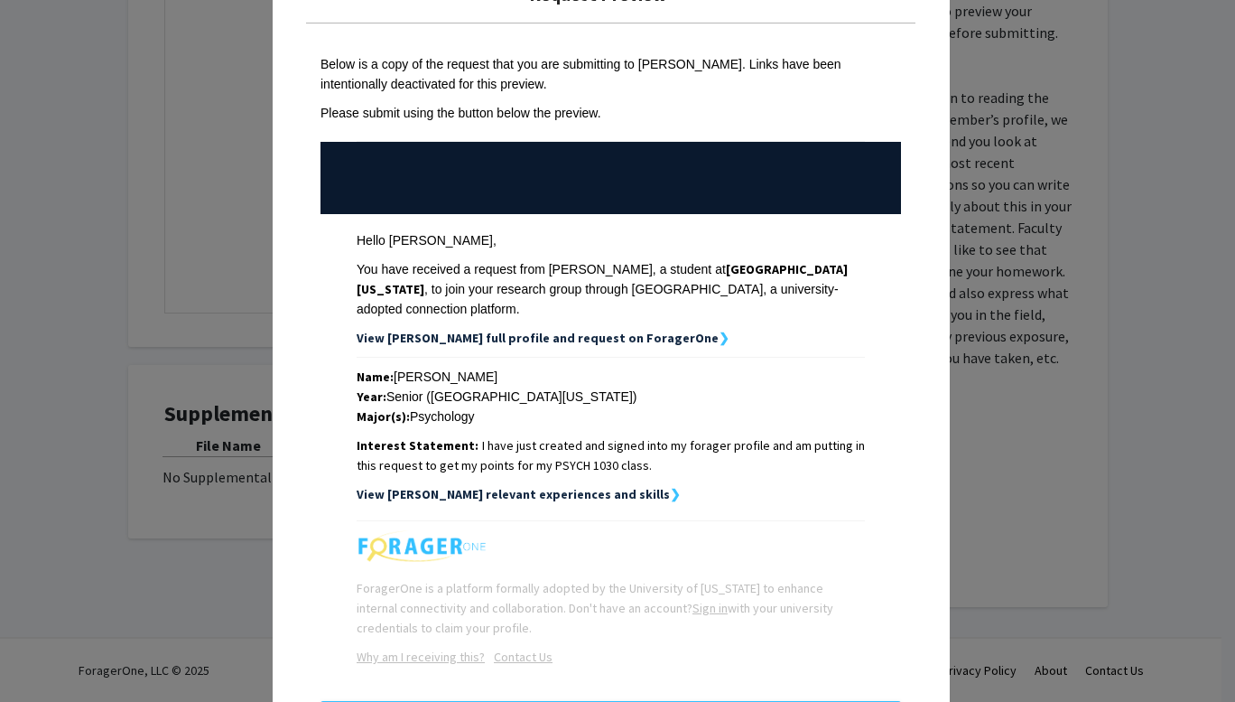
scroll to position [137, 0]
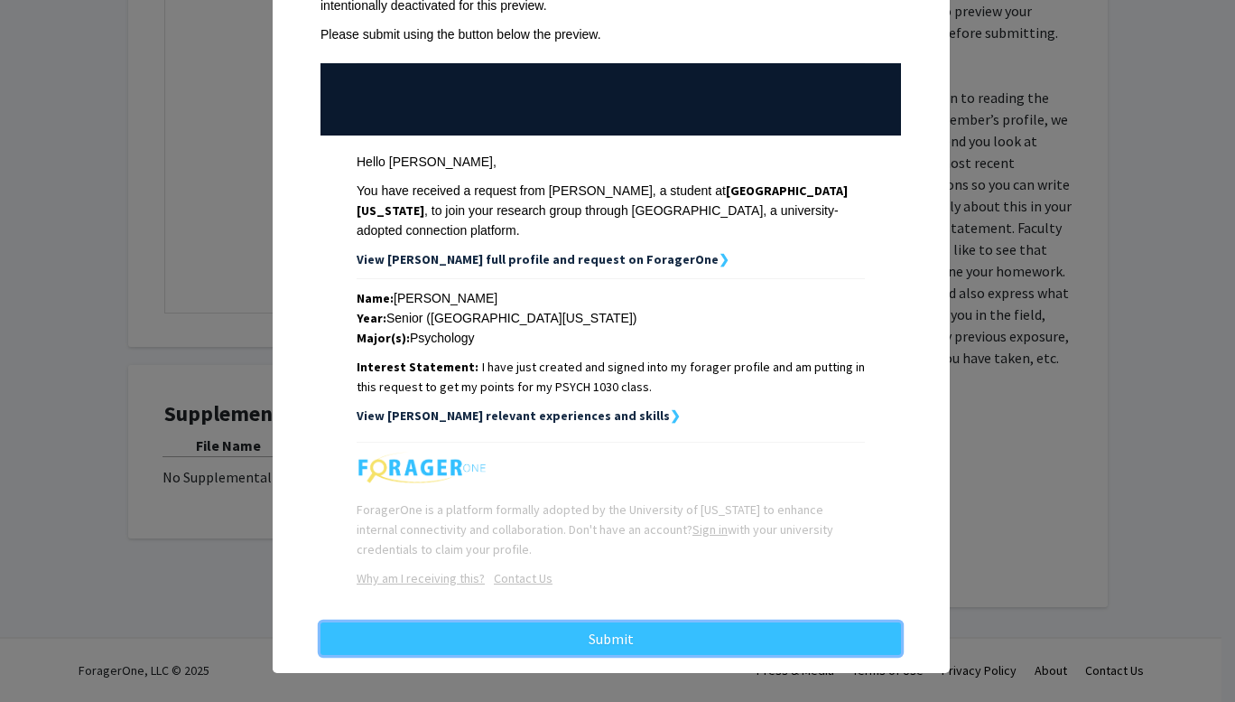
click at [674, 622] on button "Submit" at bounding box center [611, 638] width 581 height 33
